Goal: Task Accomplishment & Management: Manage account settings

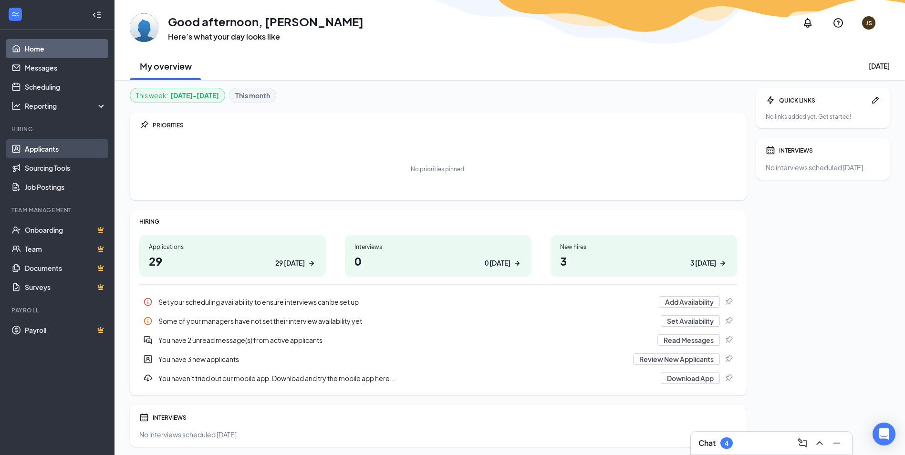
click at [46, 147] on link "Applicants" at bounding box center [66, 148] width 82 height 19
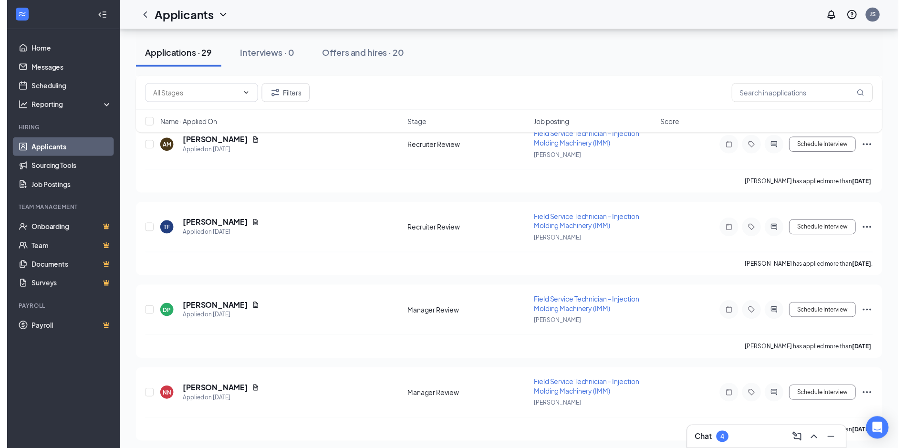
scroll to position [2211, 0]
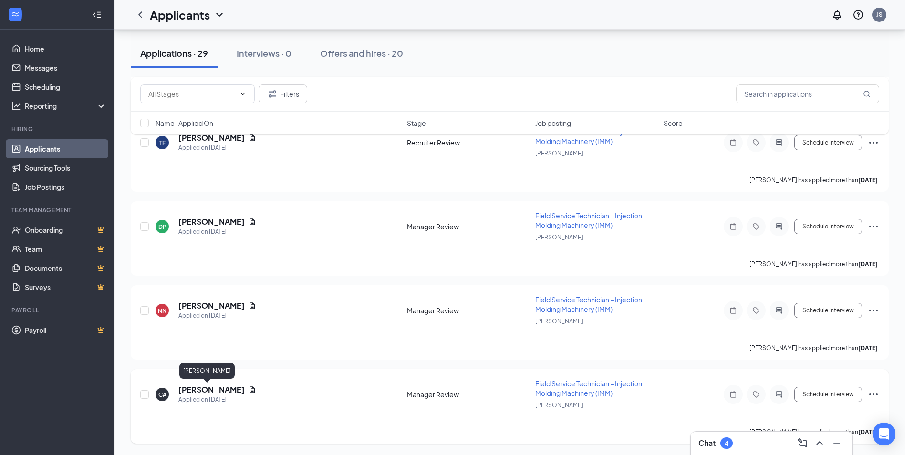
click at [193, 389] on h5 "[PERSON_NAME]" at bounding box center [211, 389] width 66 height 10
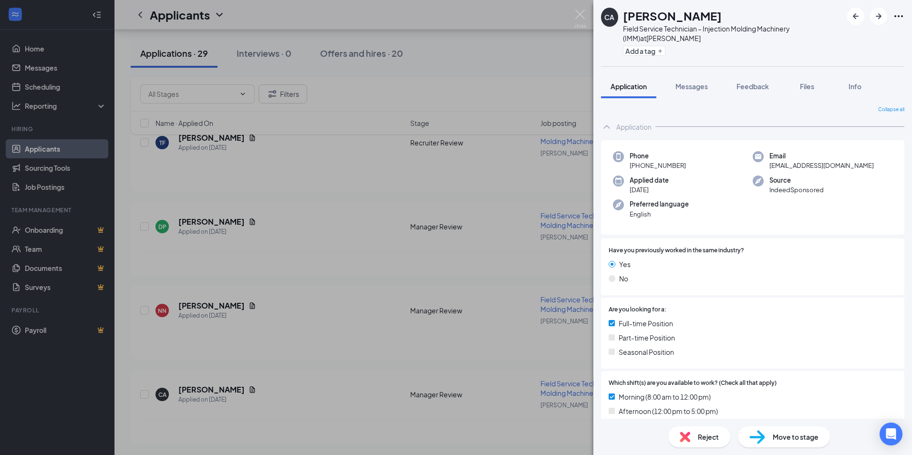
click at [545, 12] on div "CA [PERSON_NAME] Field Service Technician – Injection Molding Machinery (IMM) a…" at bounding box center [456, 227] width 912 height 455
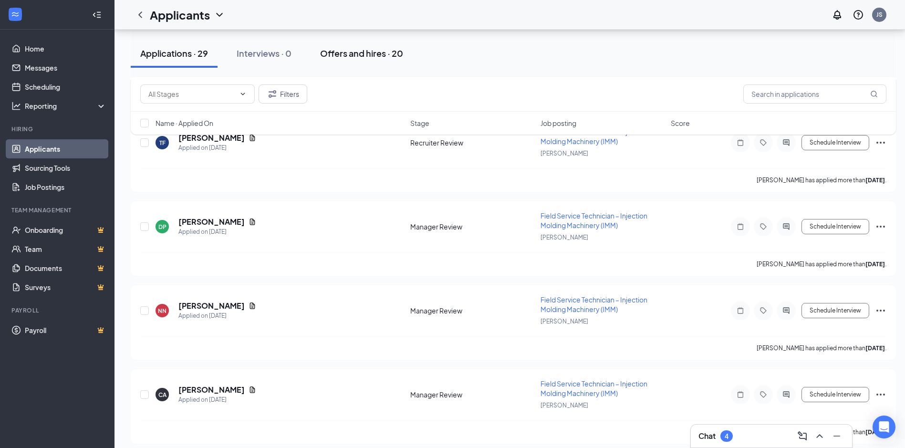
click at [342, 53] on div "Offers and hires · 20" at bounding box center [361, 53] width 83 height 12
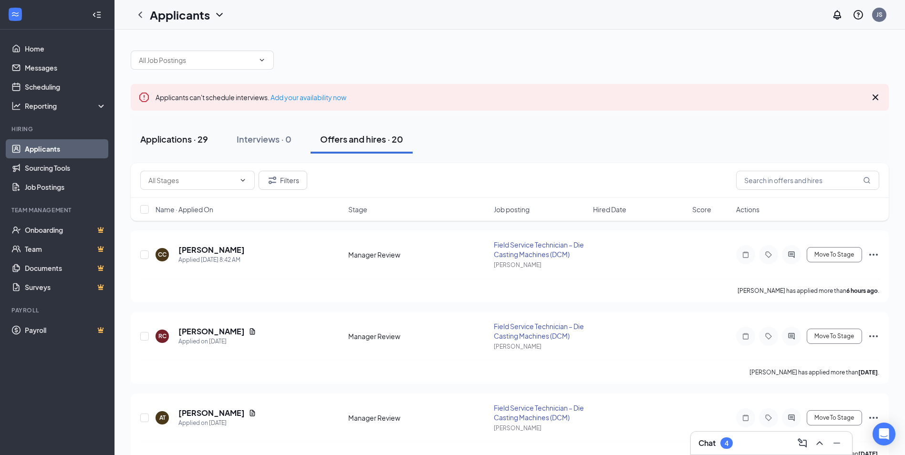
click at [165, 140] on div "Applications · 29" at bounding box center [174, 139] width 68 height 12
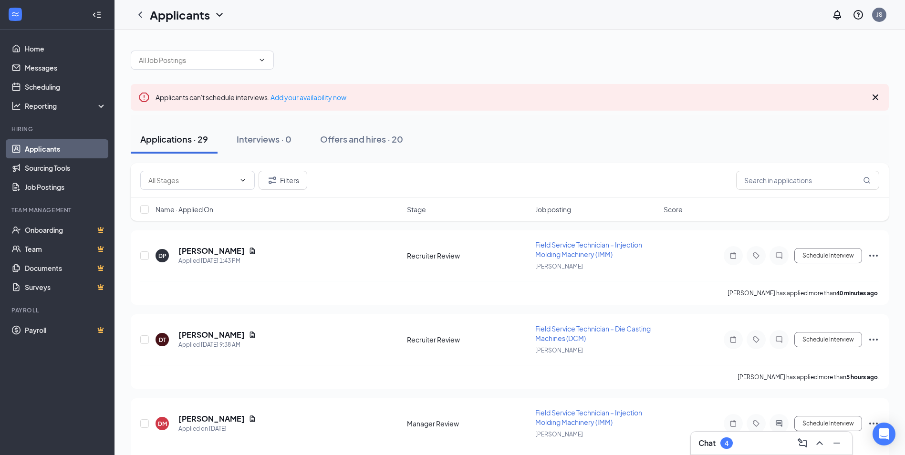
click at [873, 96] on icon "Cross" at bounding box center [874, 97] width 11 height 11
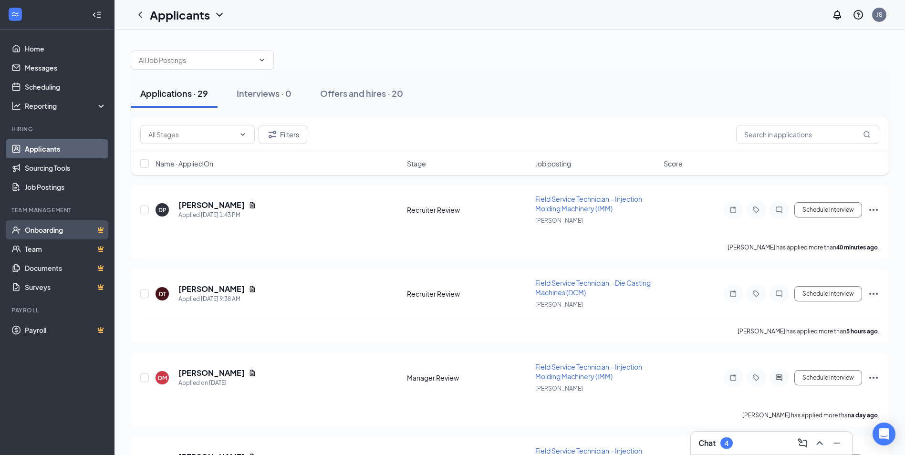
click at [43, 232] on link "Onboarding" at bounding box center [66, 229] width 82 height 19
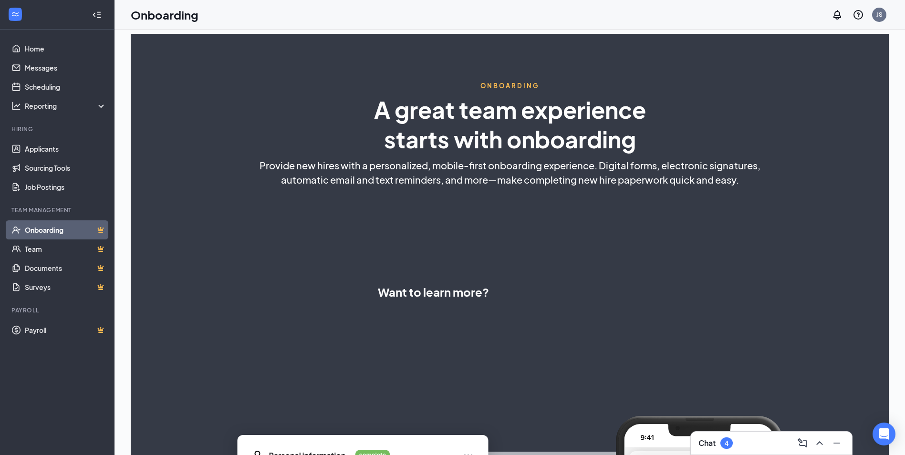
select select "US"
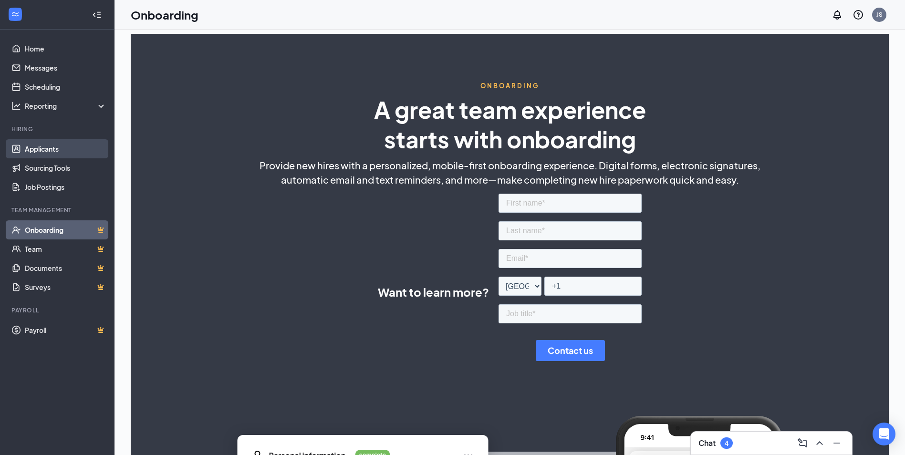
click at [47, 148] on link "Applicants" at bounding box center [66, 148] width 82 height 19
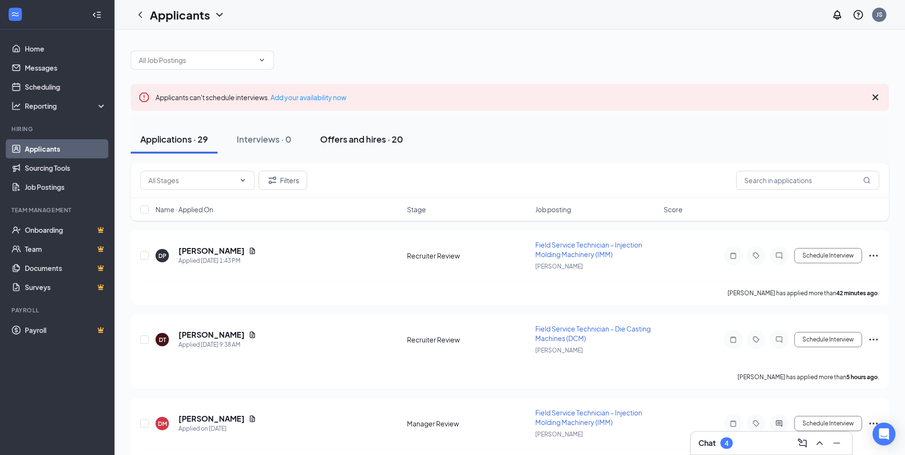
click at [344, 138] on div "Offers and hires · 20" at bounding box center [361, 139] width 83 height 12
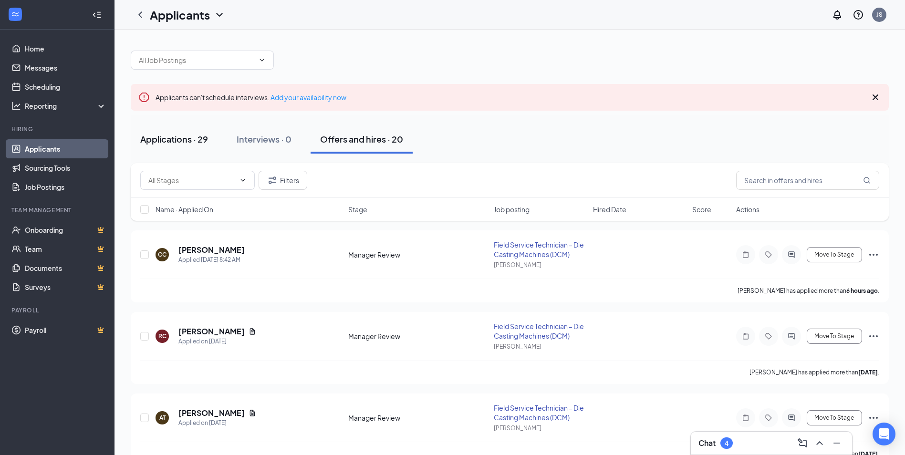
click at [170, 134] on div "Applications · 29" at bounding box center [174, 139] width 68 height 12
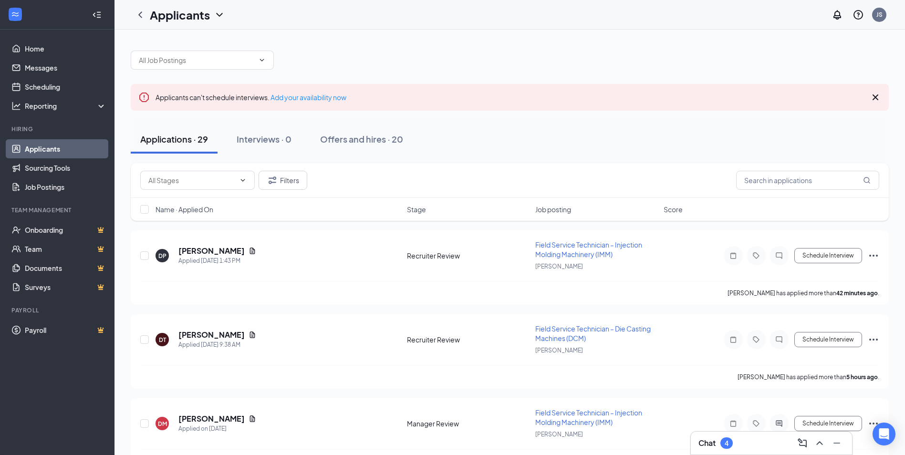
click at [873, 97] on icon "Cross" at bounding box center [874, 97] width 11 height 11
